Goal: Task Accomplishment & Management: Use online tool/utility

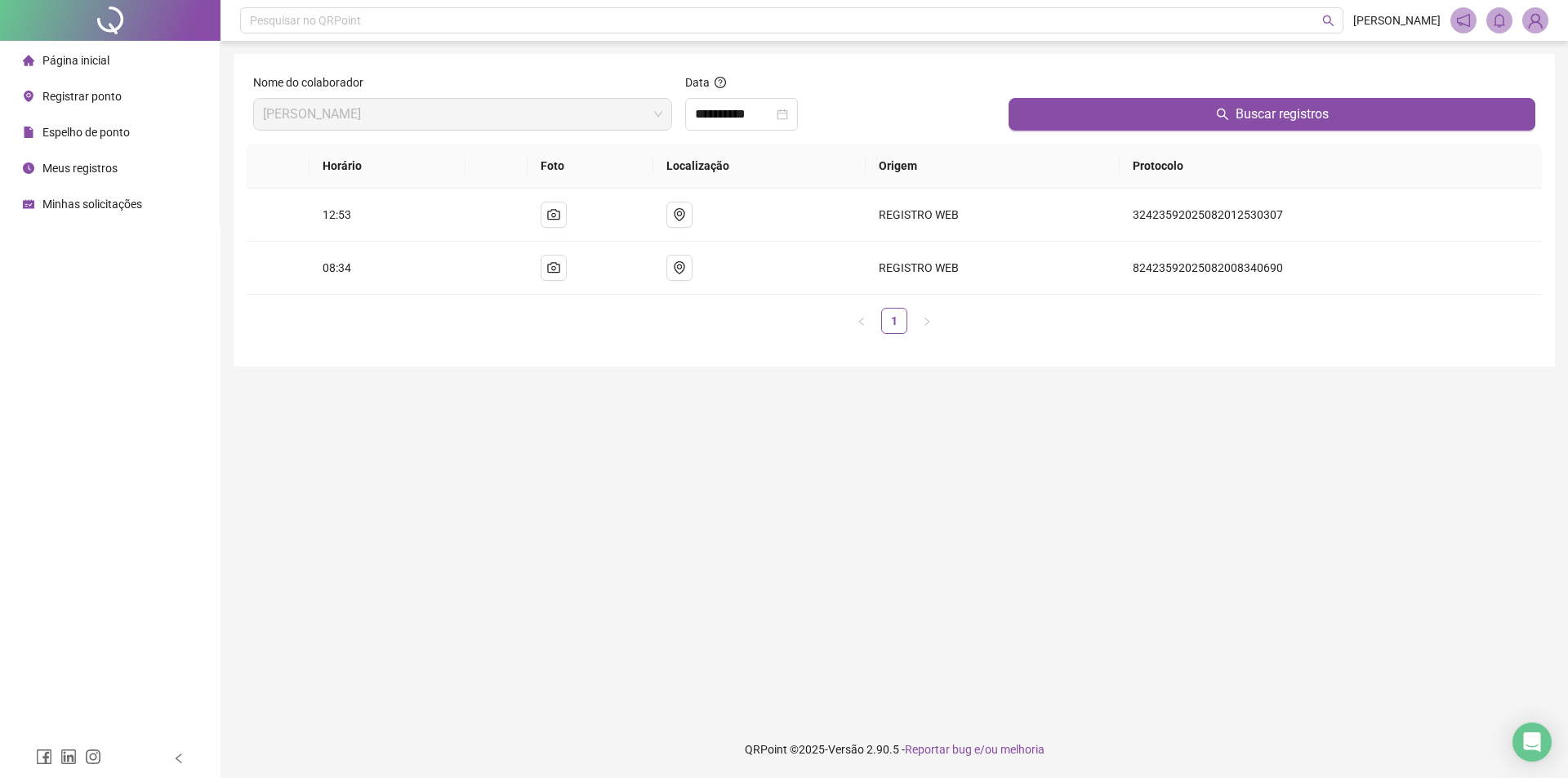
click at [107, 93] on span "Registrar ponto" at bounding box center [82, 96] width 80 height 13
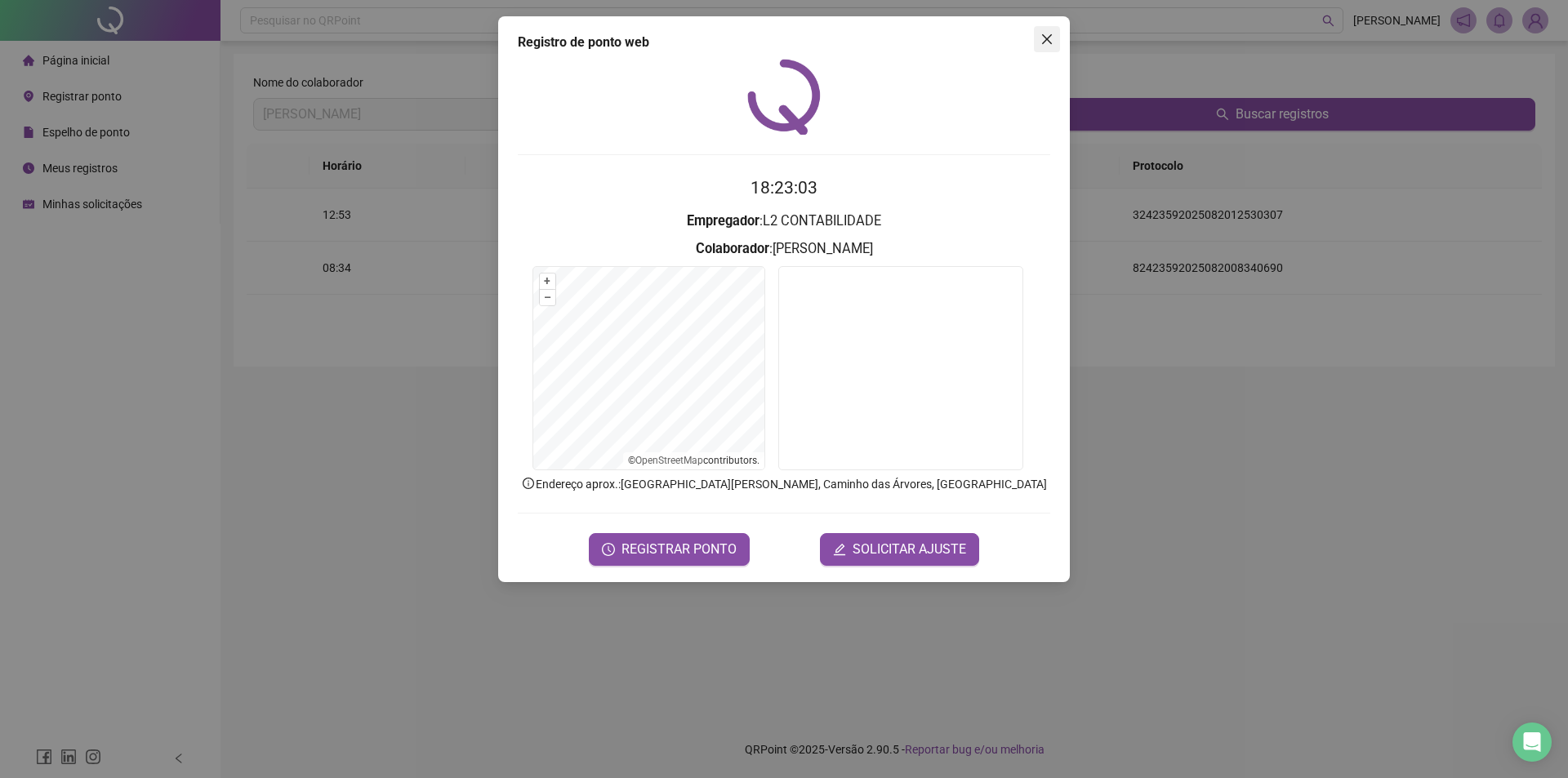
click at [1048, 37] on icon "close" at bounding box center [1048, 39] width 13 height 13
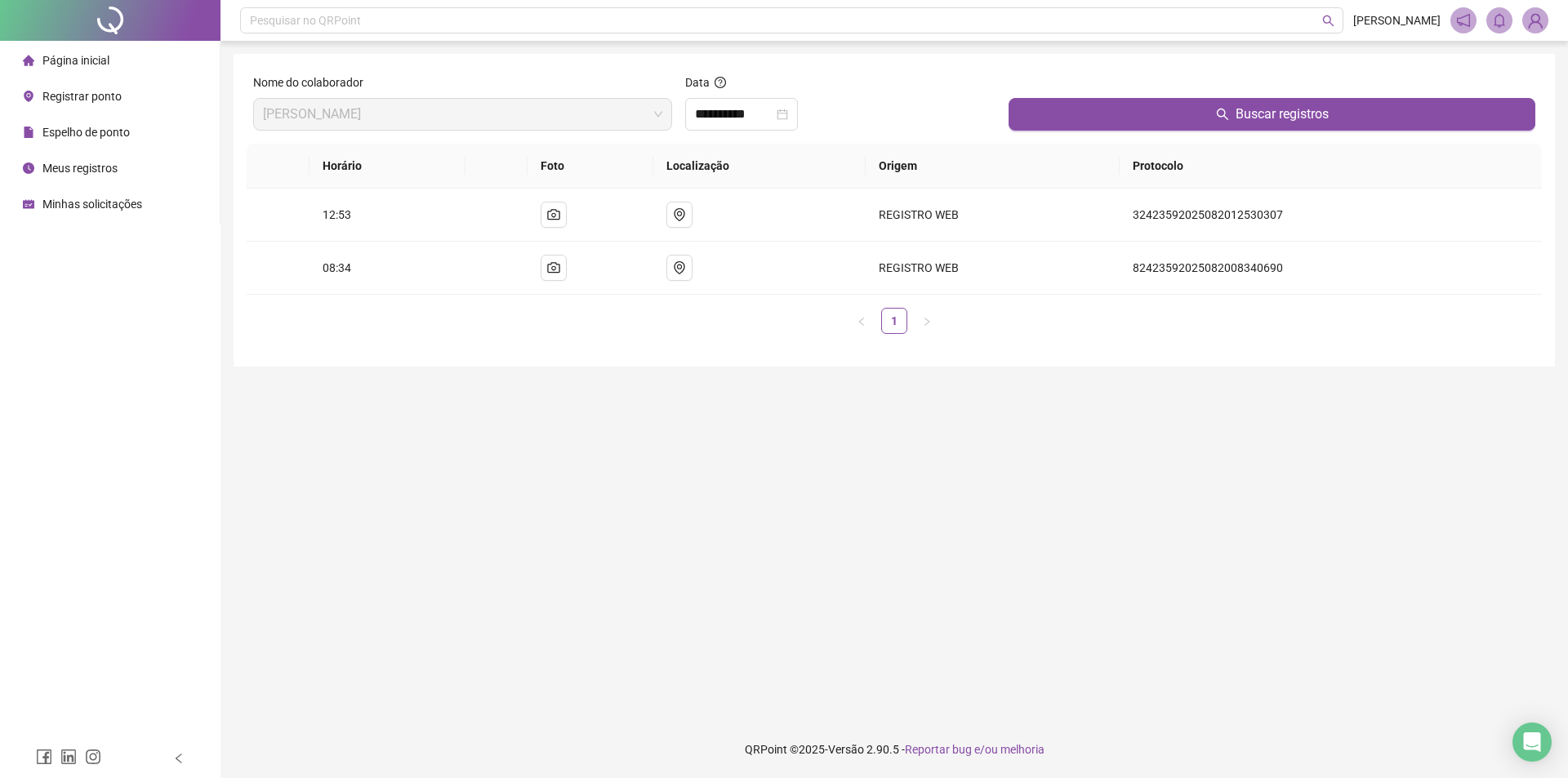
click at [87, 167] on span "Meus registros" at bounding box center [80, 168] width 75 height 13
click at [1154, 109] on button "Buscar registros" at bounding box center [1272, 114] width 527 height 32
click at [87, 164] on span "Meus registros" at bounding box center [80, 168] width 75 height 13
click at [788, 113] on icon "close-circle" at bounding box center [782, 114] width 12 height 12
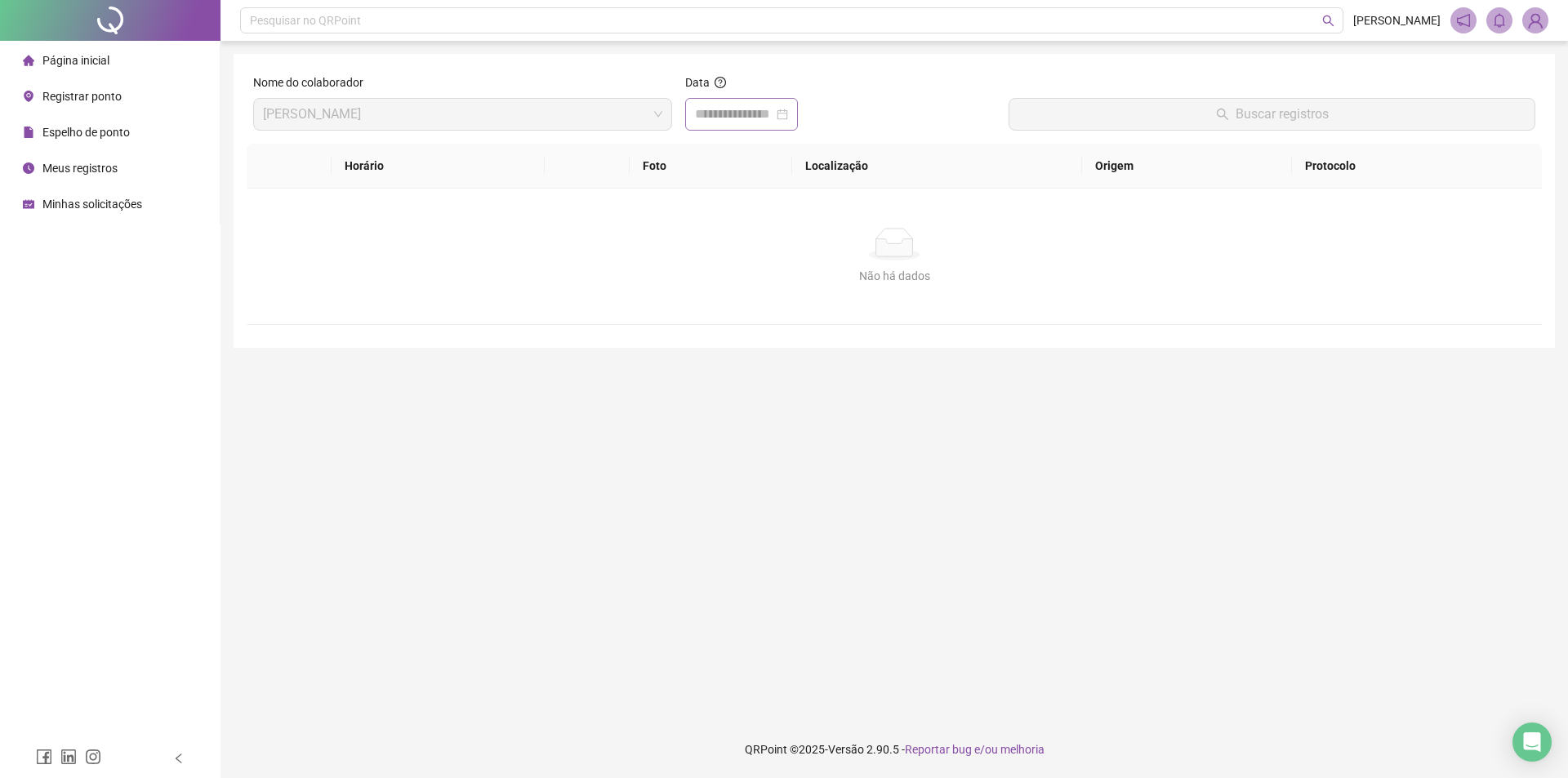
click at [788, 110] on div at bounding box center [742, 114] width 93 height 20
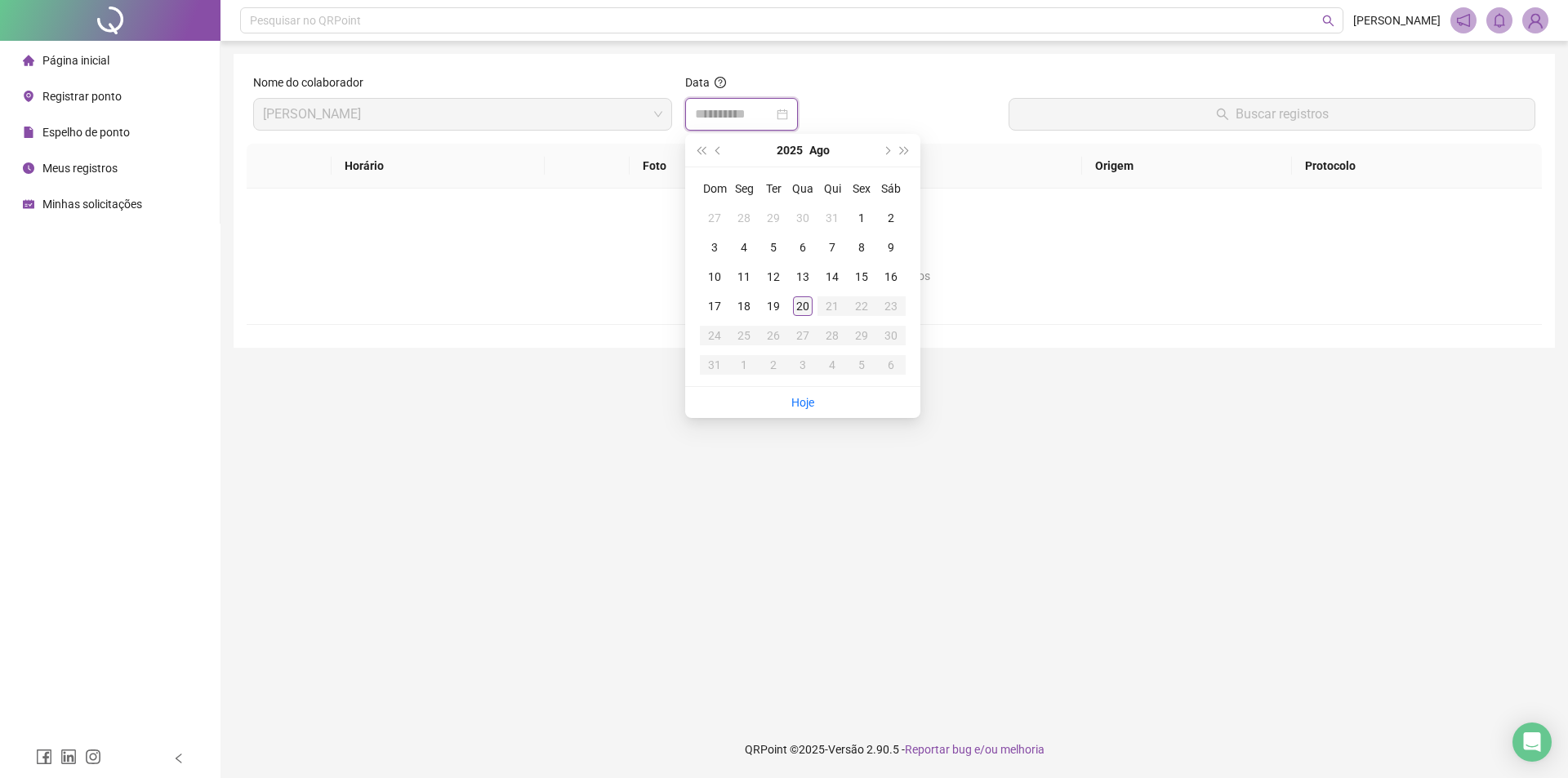
type input "**********"
click at [806, 301] on div "20" at bounding box center [803, 307] width 20 height 20
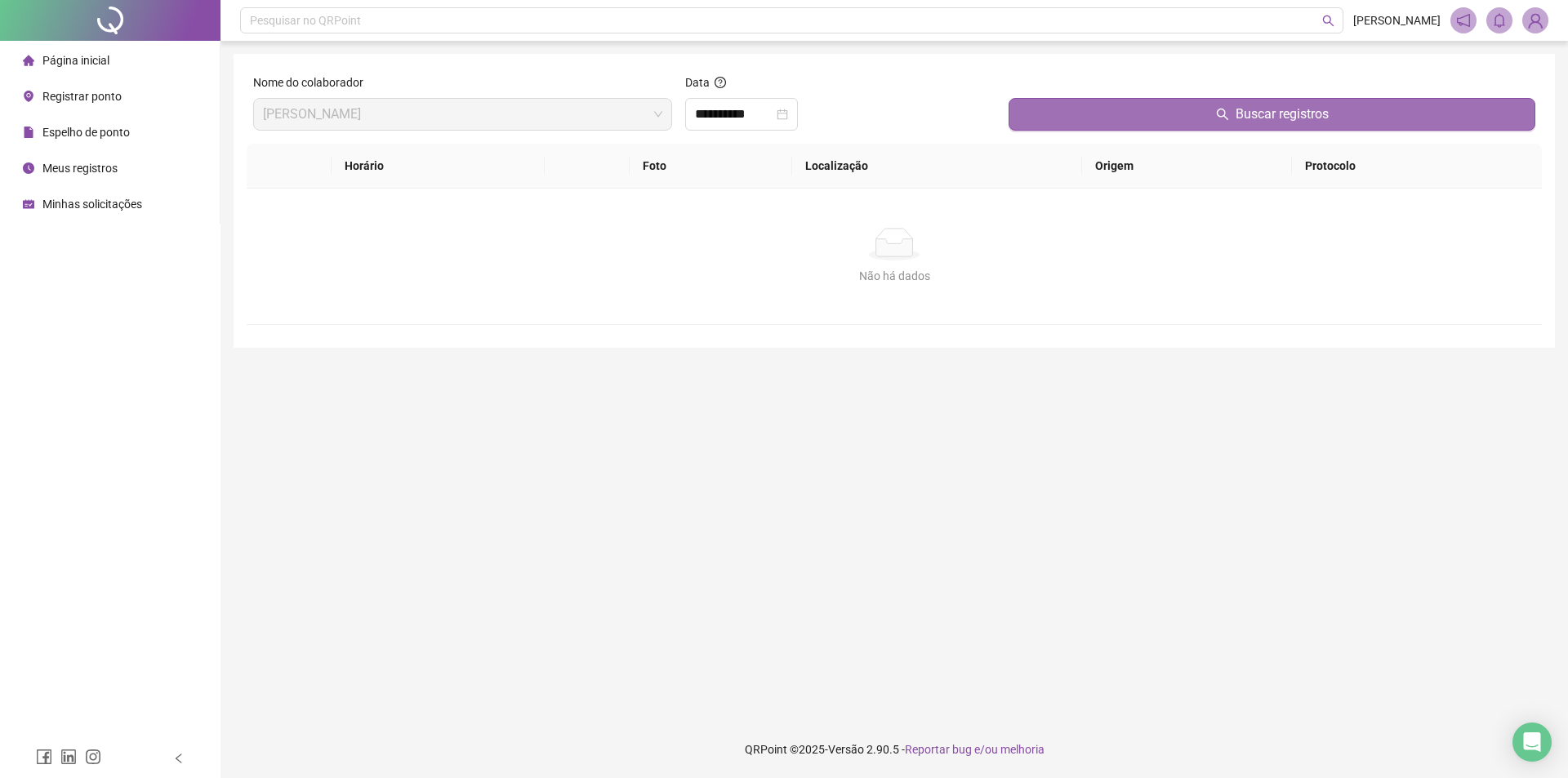
click at [1195, 116] on button "Buscar registros" at bounding box center [1272, 114] width 527 height 32
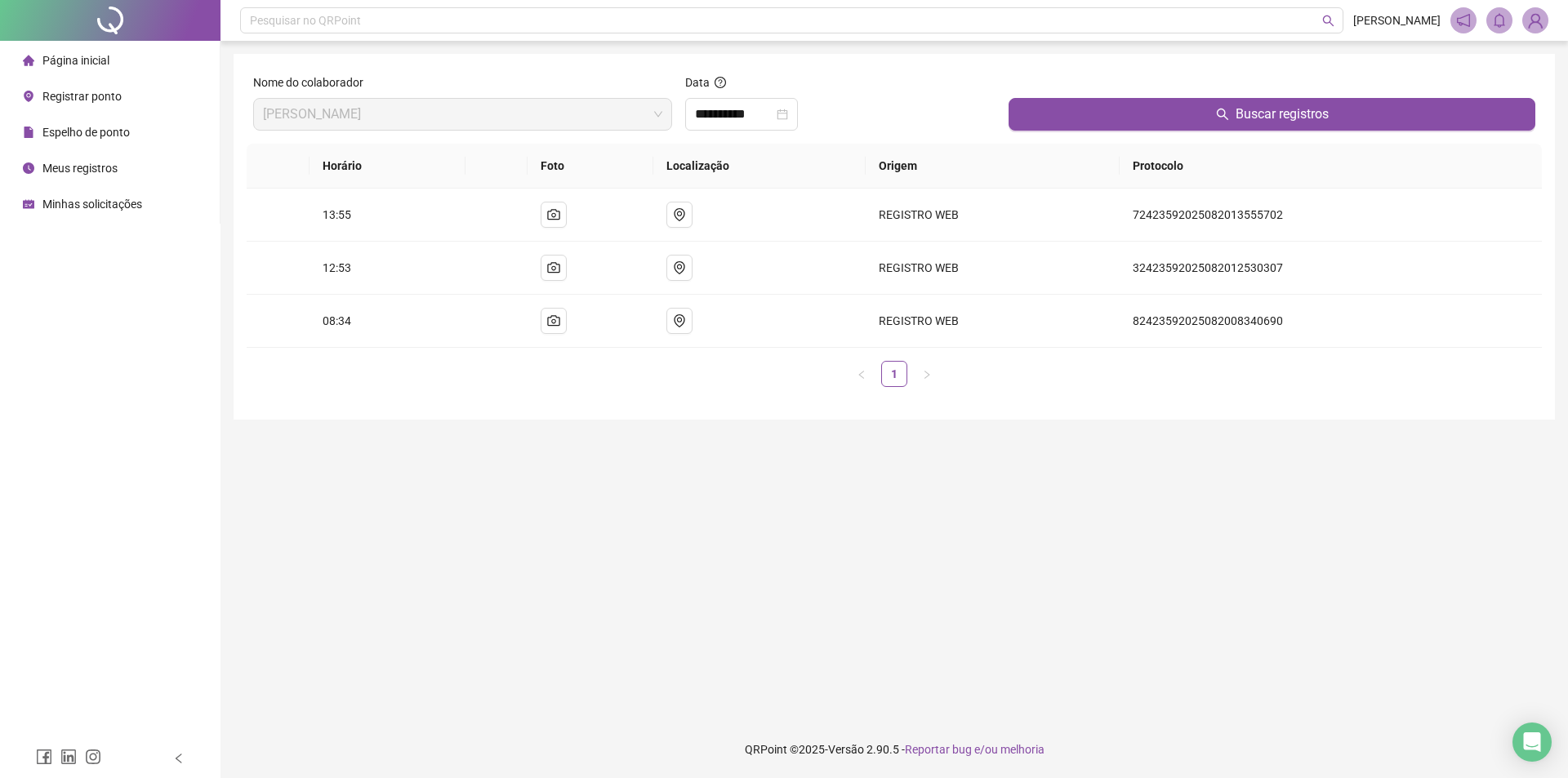
click at [103, 92] on span "Registrar ponto" at bounding box center [82, 96] width 80 height 13
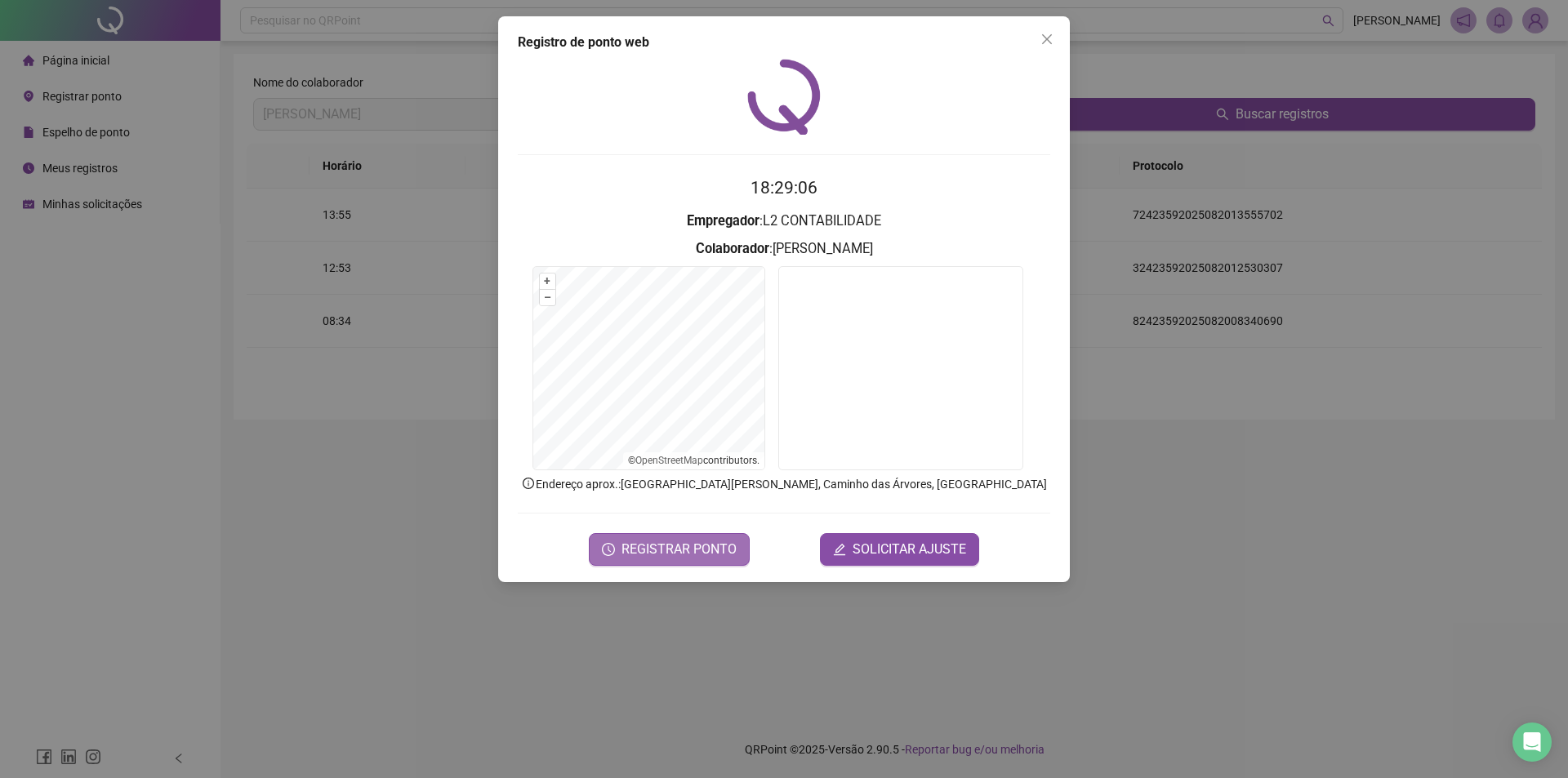
click at [668, 544] on span "REGISTRAR PONTO" at bounding box center [679, 549] width 115 height 20
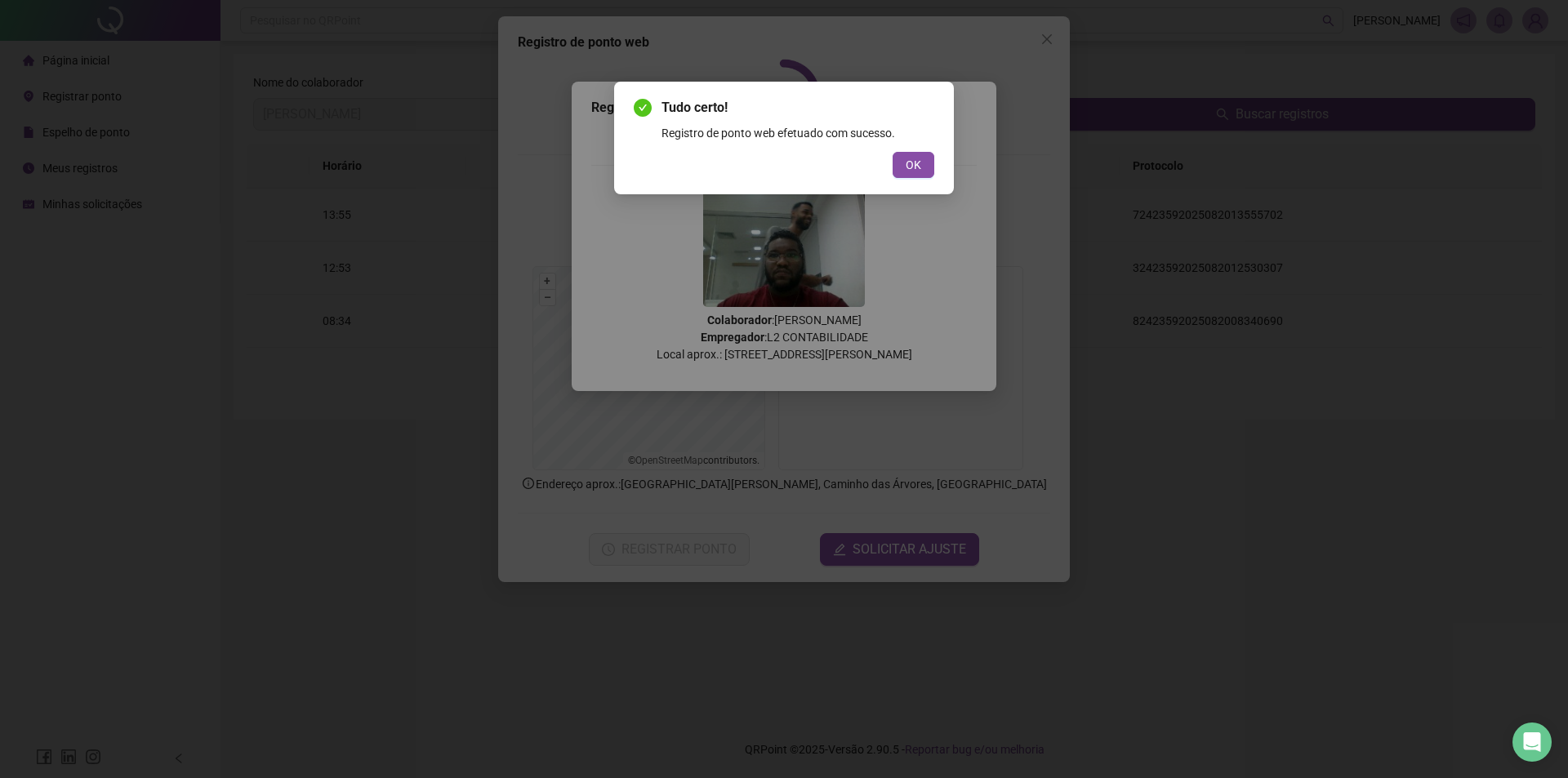
click at [911, 160] on span "OK" at bounding box center [913, 165] width 16 height 18
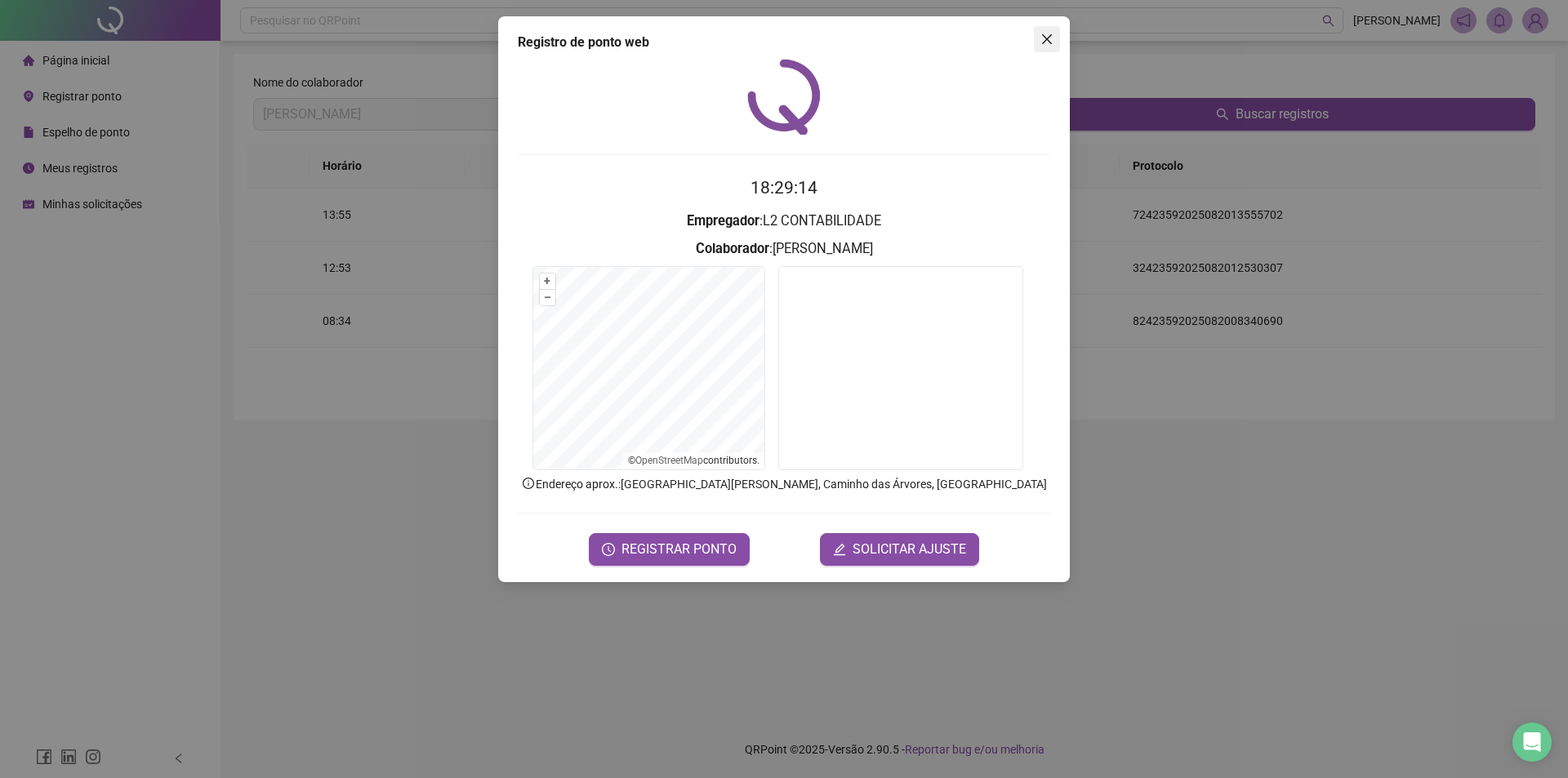
click at [1048, 42] on icon "close" at bounding box center [1048, 39] width 13 height 13
